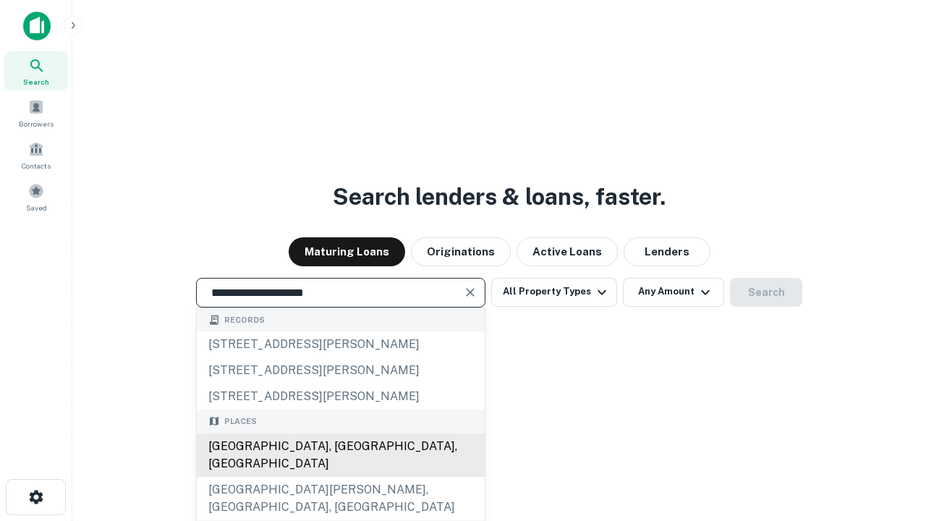
click at [340, 477] on div "[GEOGRAPHIC_DATA], [GEOGRAPHIC_DATA], [GEOGRAPHIC_DATA]" at bounding box center [341, 455] width 288 height 43
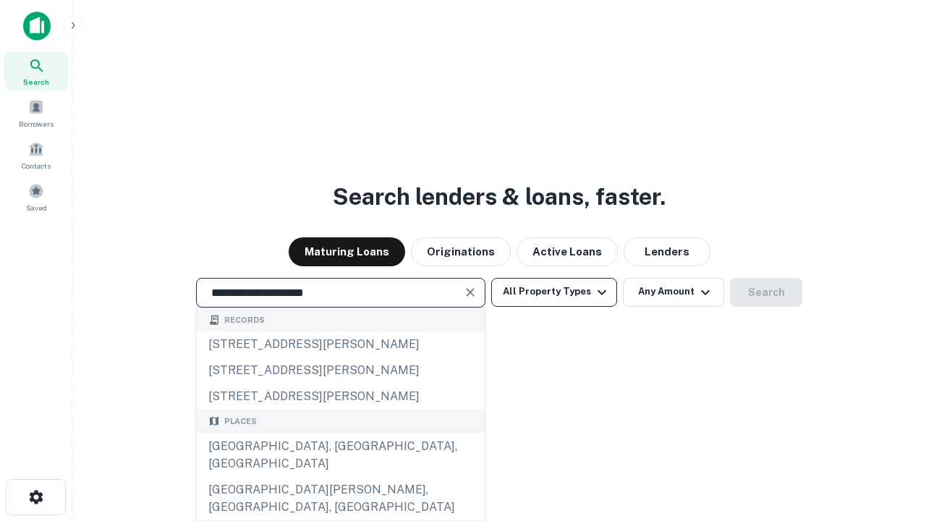
type input "**********"
click at [554, 292] on button "All Property Types" at bounding box center [554, 292] width 126 height 29
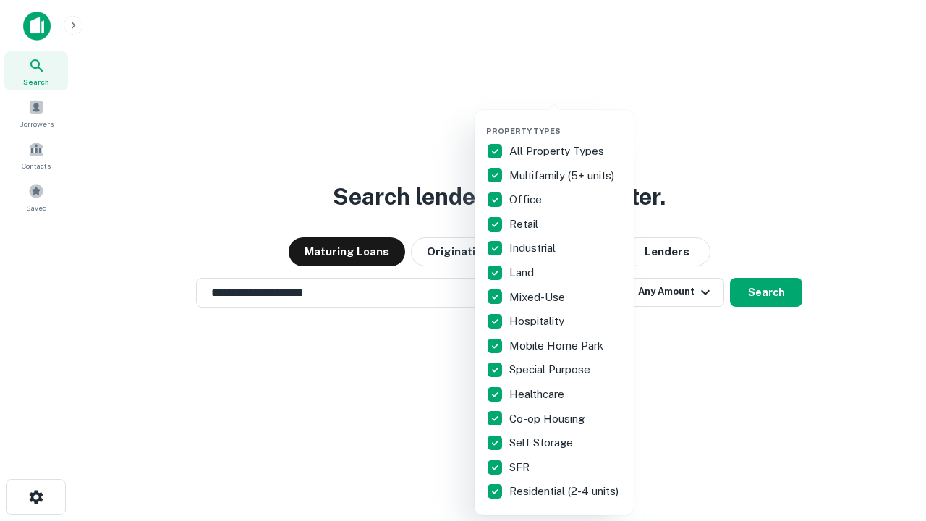
click at [566, 122] on button "button" at bounding box center [565, 122] width 159 height 1
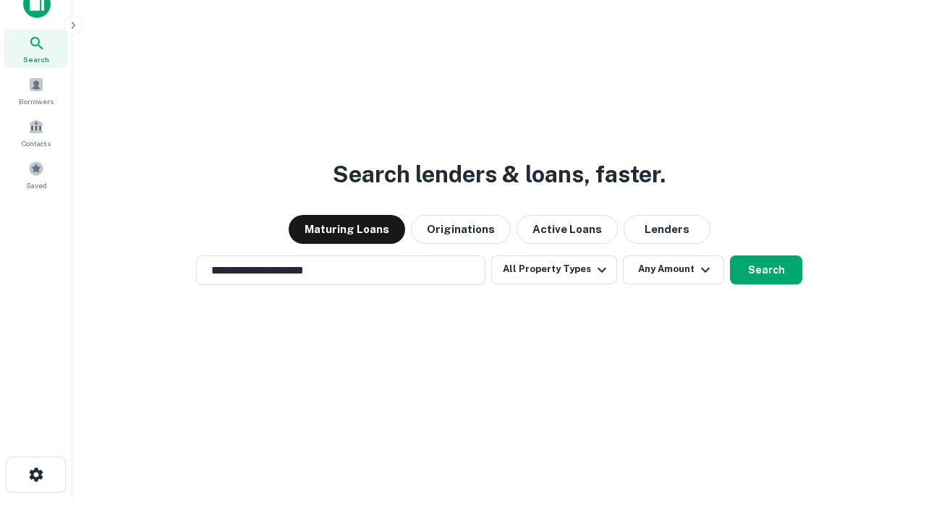
scroll to position [9, 174]
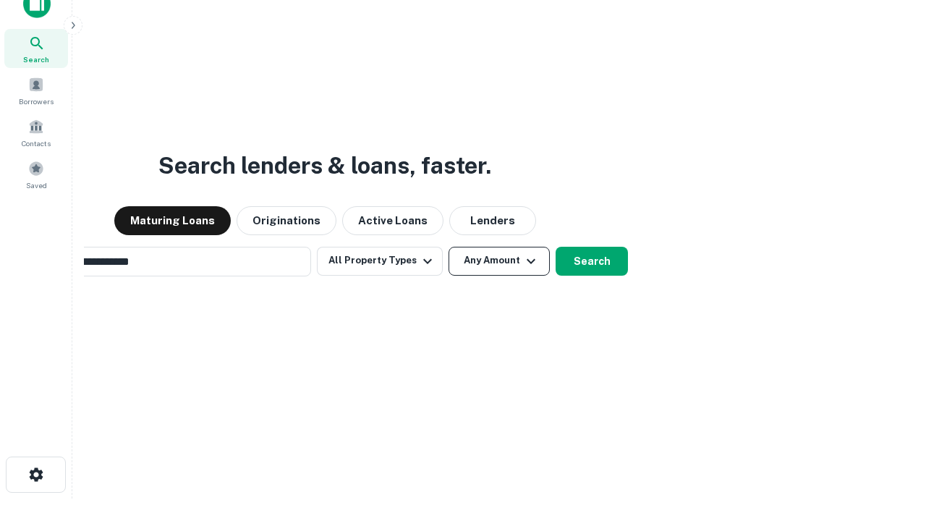
click at [449, 247] on button "Any Amount" at bounding box center [499, 261] width 101 height 29
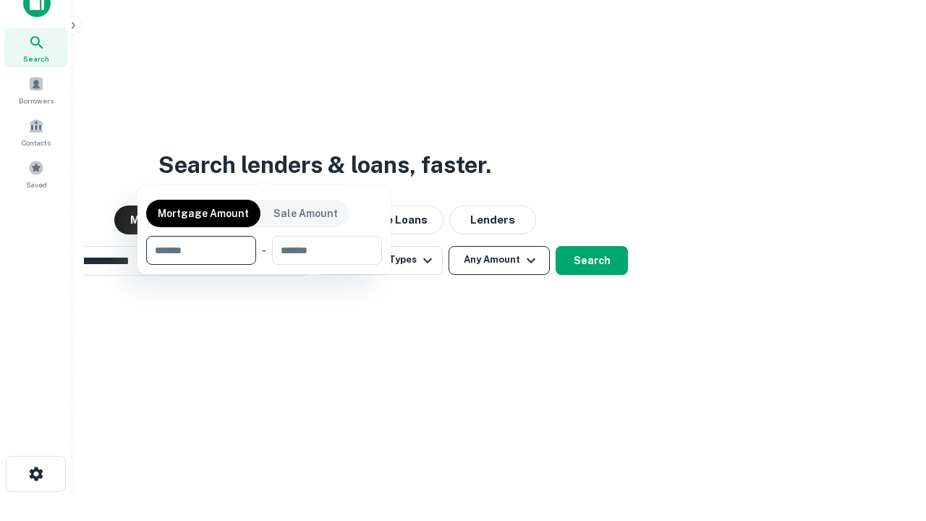
scroll to position [104, 410]
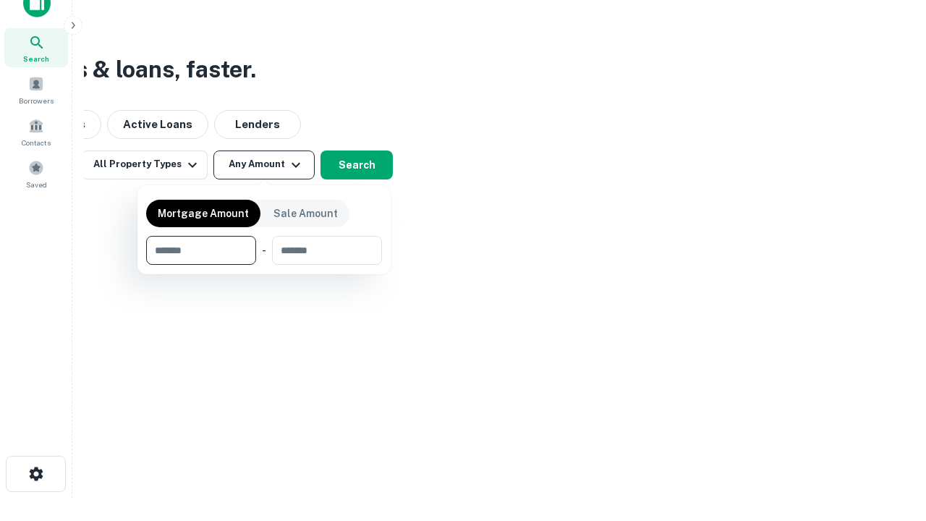
type input "*******"
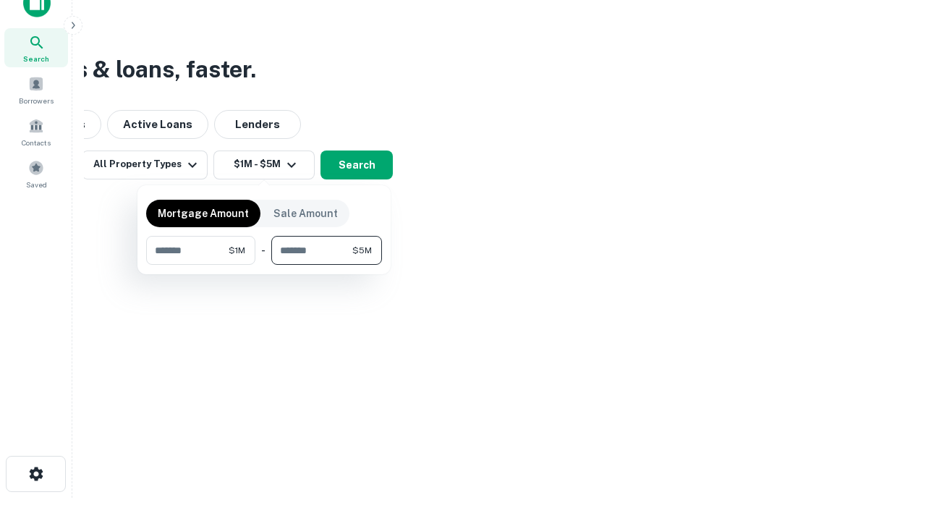
type input "*******"
click at [264, 265] on button "button" at bounding box center [264, 265] width 236 height 1
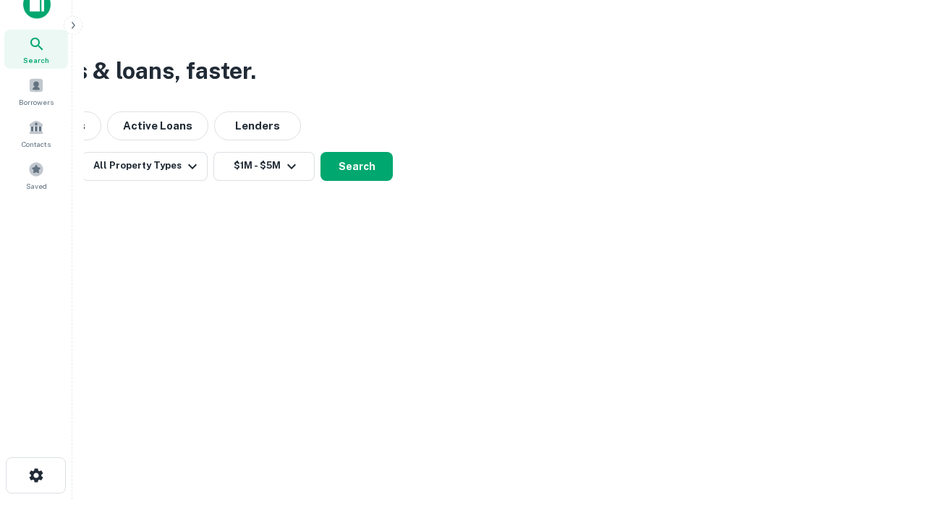
scroll to position [9, 267]
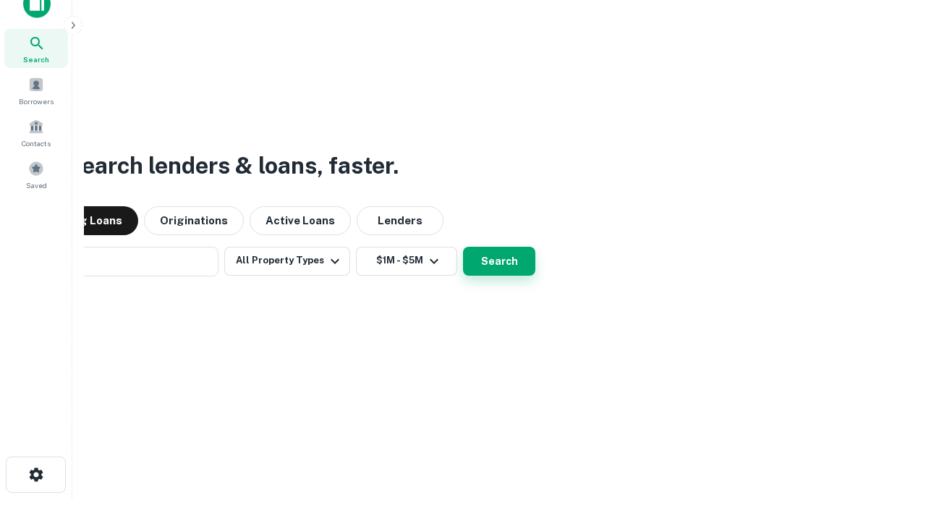
click at [463, 247] on button "Search" at bounding box center [499, 261] width 72 height 29
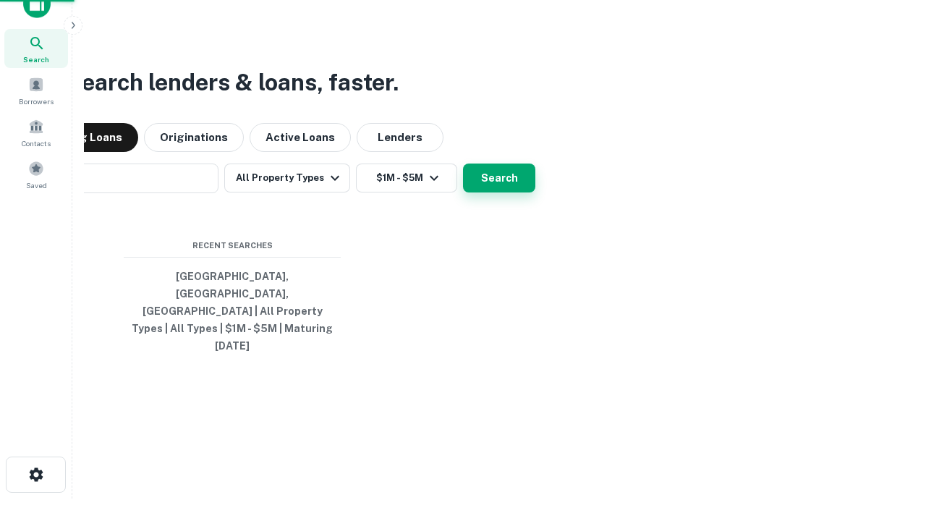
scroll to position [38, 410]
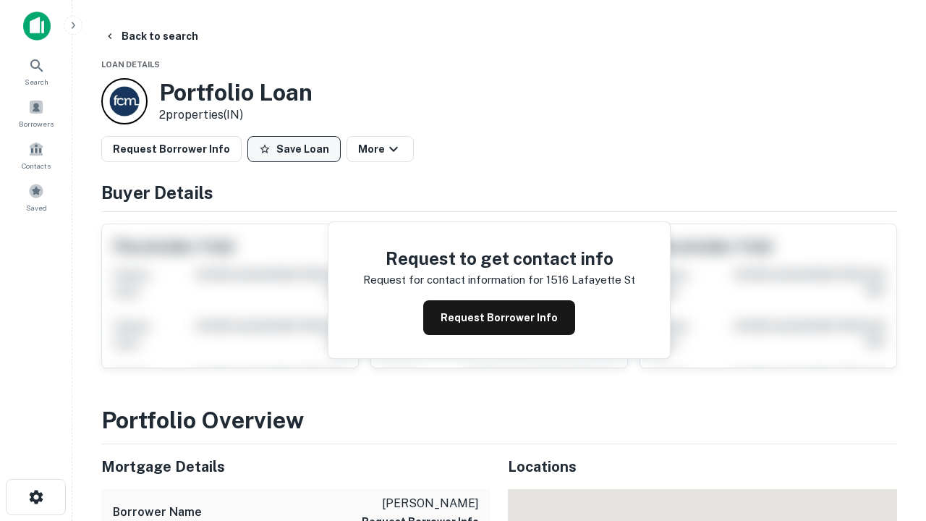
click at [294, 149] on button "Save Loan" at bounding box center [294, 149] width 93 height 26
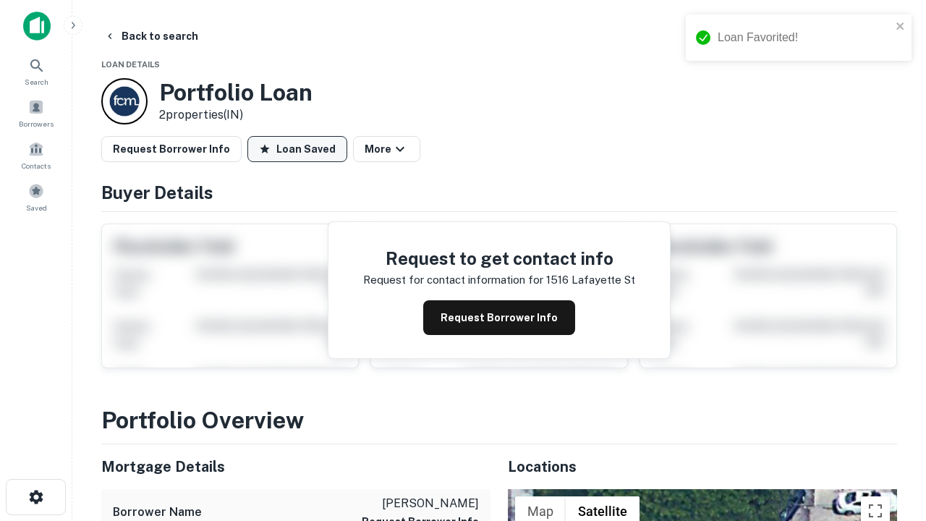
click at [297, 149] on button "Loan Saved" at bounding box center [298, 149] width 100 height 26
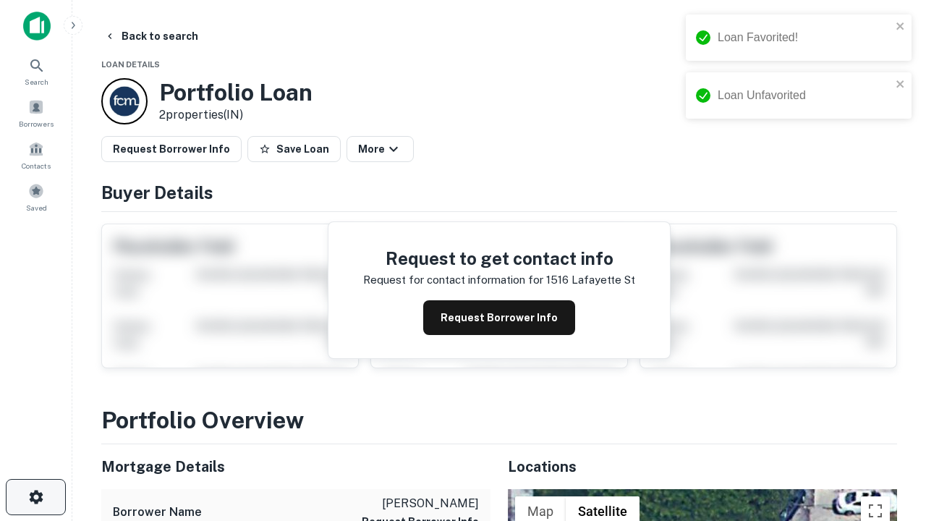
click at [35, 497] on icon "button" at bounding box center [36, 497] width 17 height 17
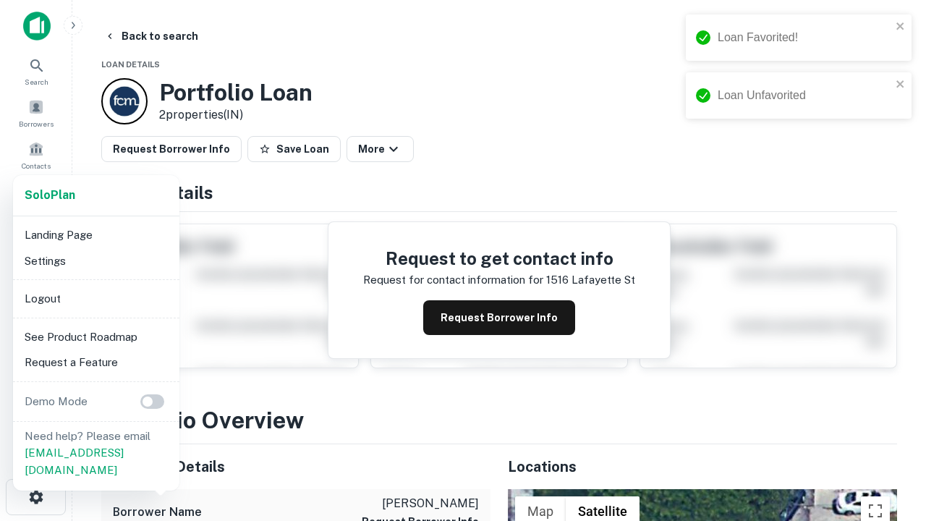
click at [96, 298] on li "Logout" at bounding box center [96, 299] width 155 height 26
